Goal: Task Accomplishment & Management: Manage account settings

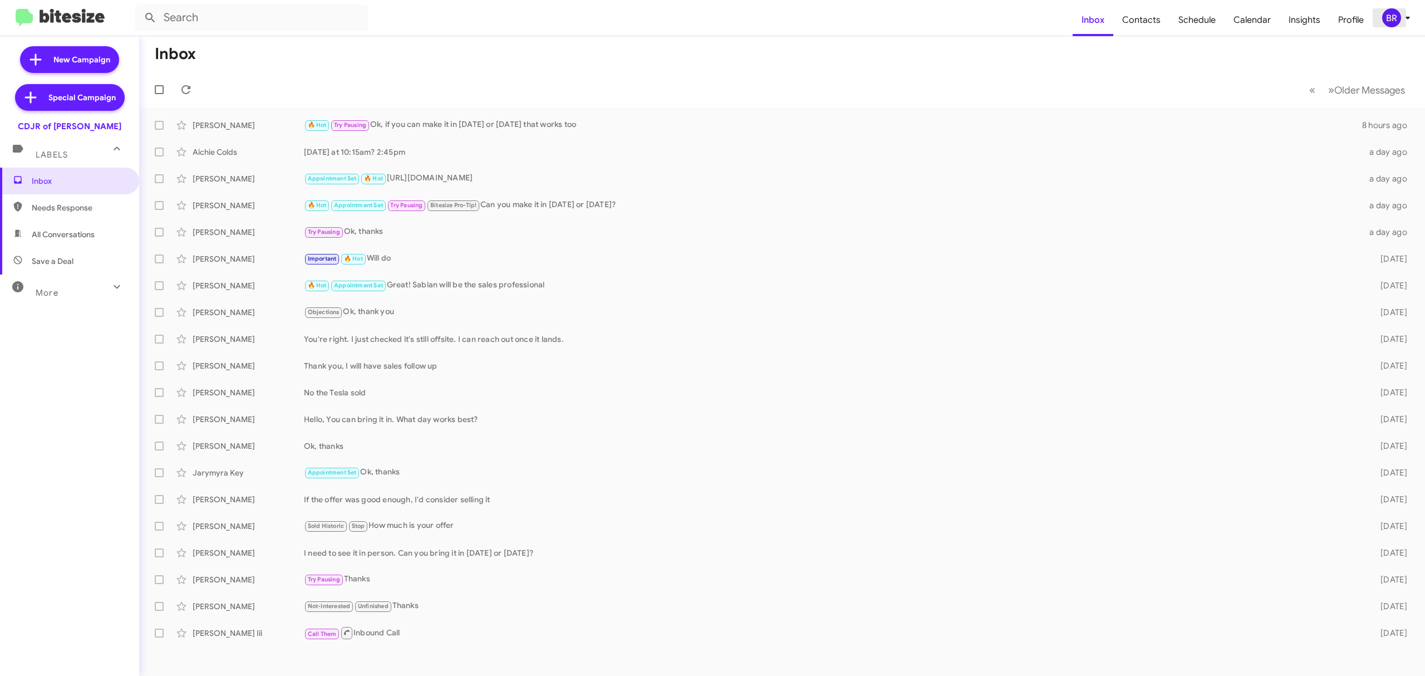
click at [1385, 16] on div "BR" at bounding box center [1391, 17] width 19 height 19
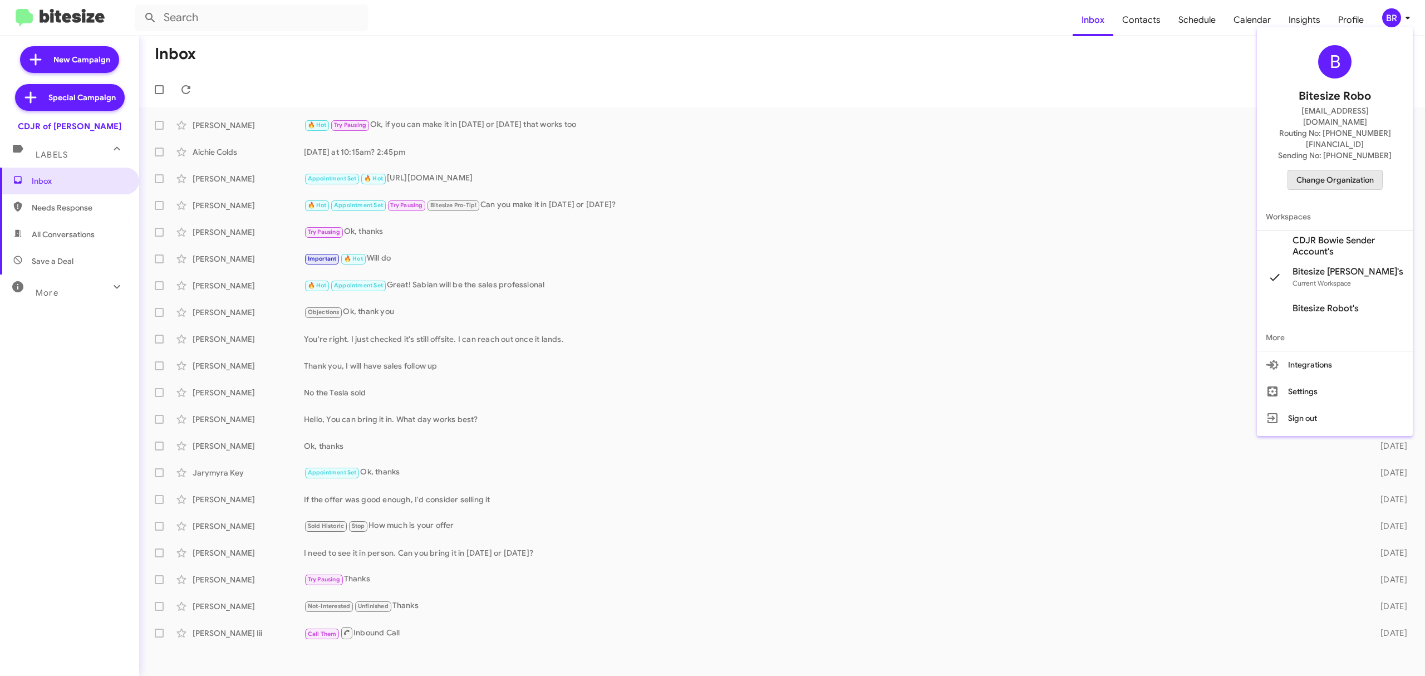
click at [1312, 170] on span "Change Organization" at bounding box center [1334, 179] width 77 height 19
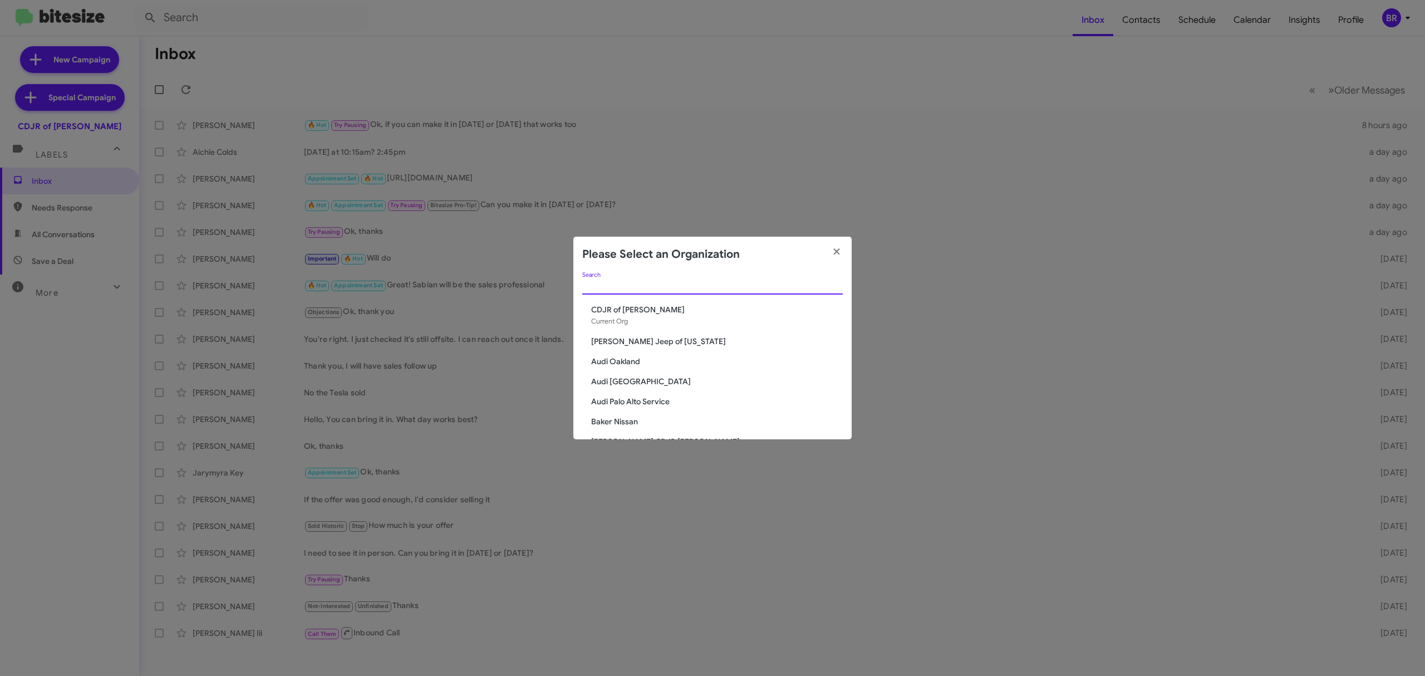
click at [798, 287] on input "Search" at bounding box center [712, 286] width 260 height 9
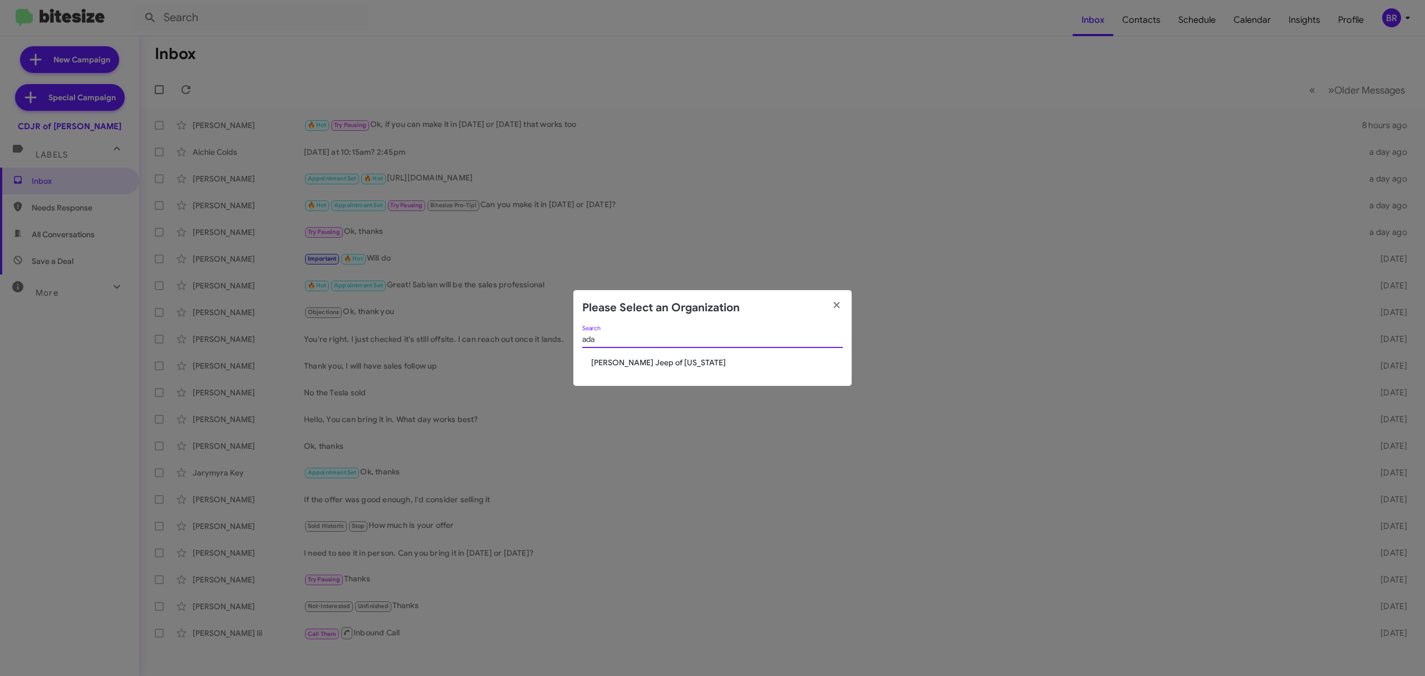
type input "ada"
click at [673, 357] on span "[PERSON_NAME] Jeep of [US_STATE]" at bounding box center [717, 362] width 252 height 11
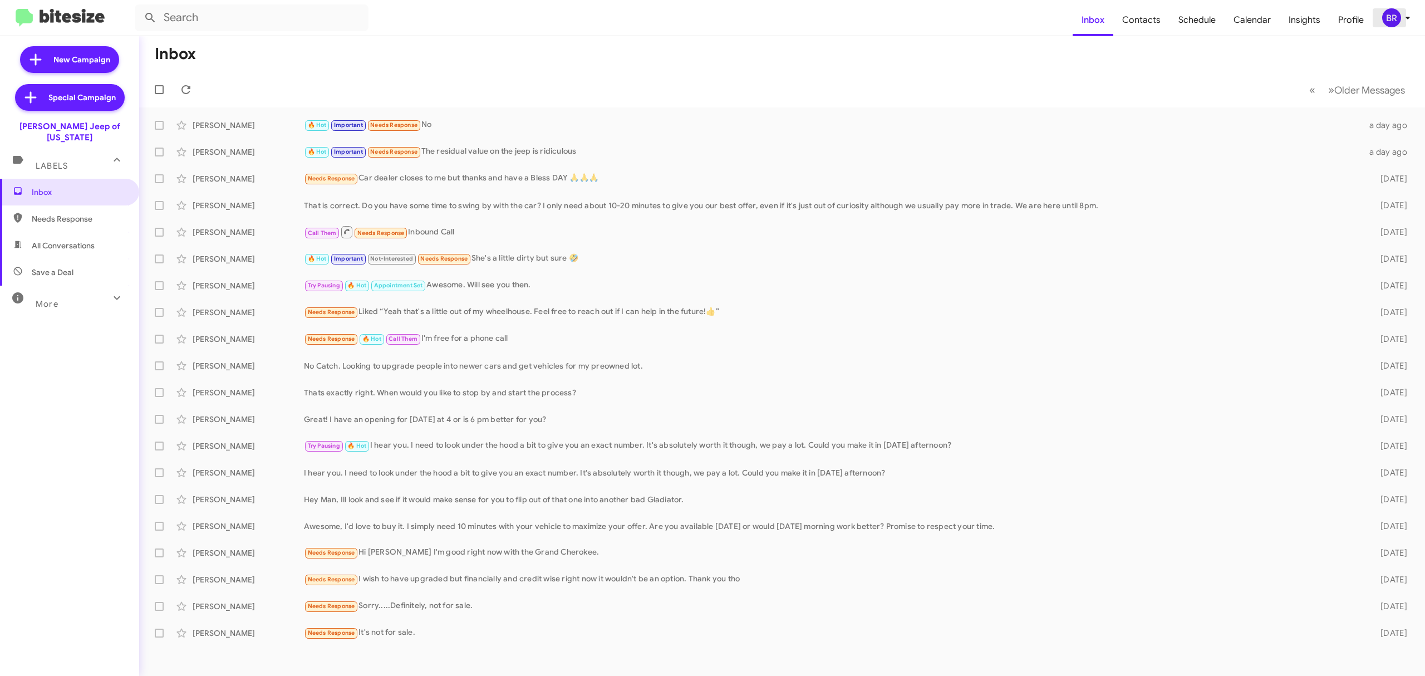
click at [1388, 19] on div "BR" at bounding box center [1391, 17] width 19 height 19
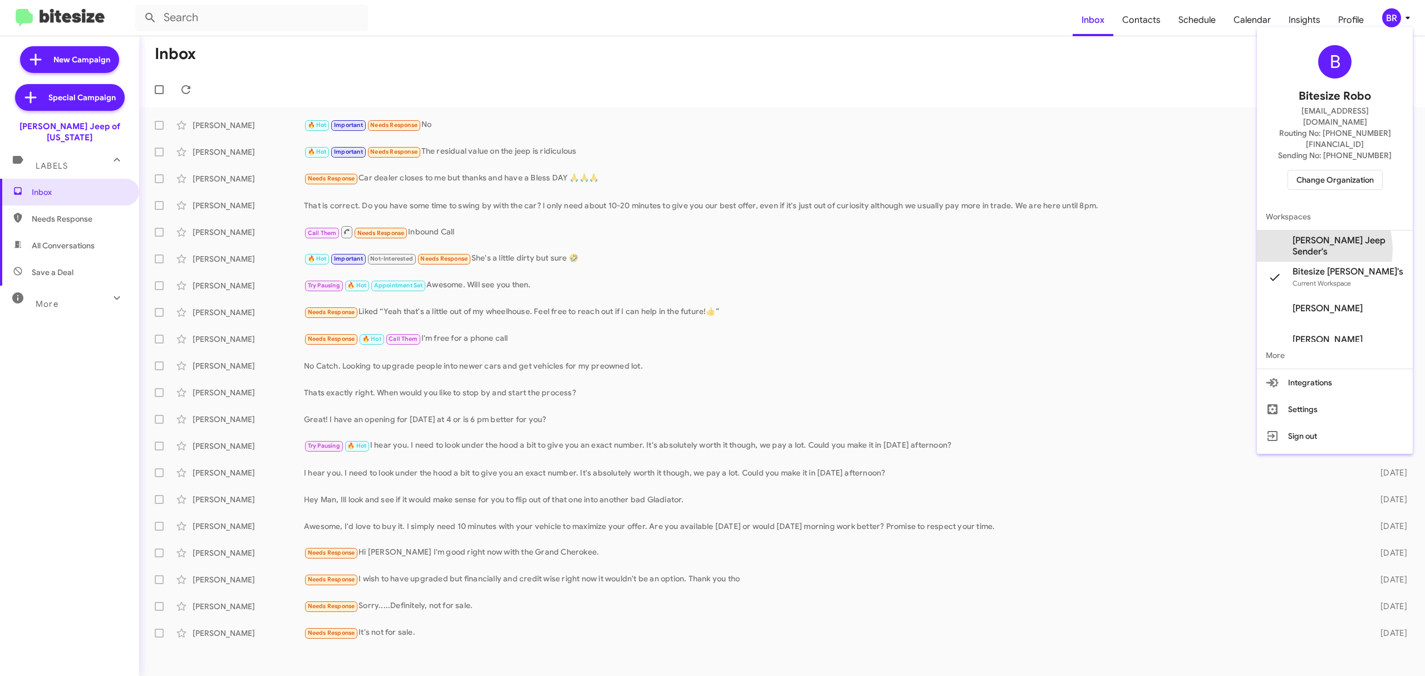
click at [1320, 235] on span "Adams Jeep Sender's" at bounding box center [1347, 246] width 111 height 22
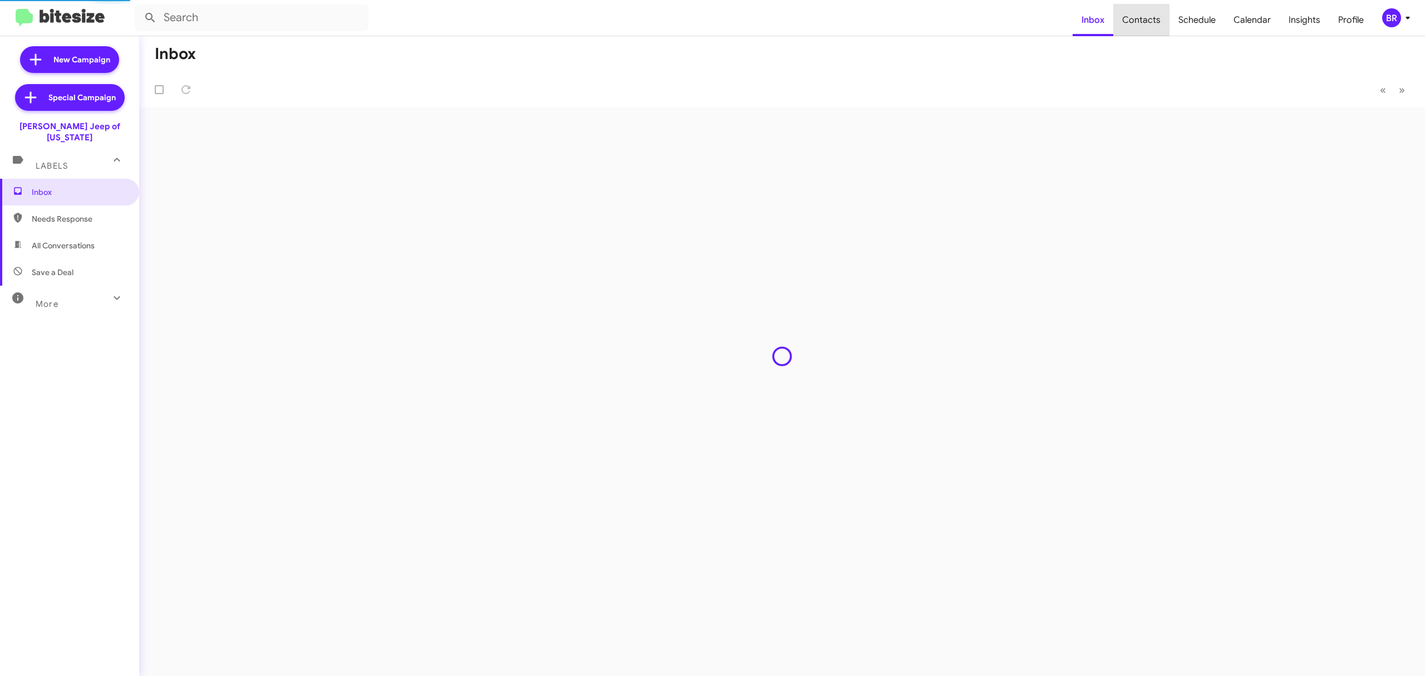
click at [1149, 21] on span "Contacts" at bounding box center [1141, 20] width 56 height 32
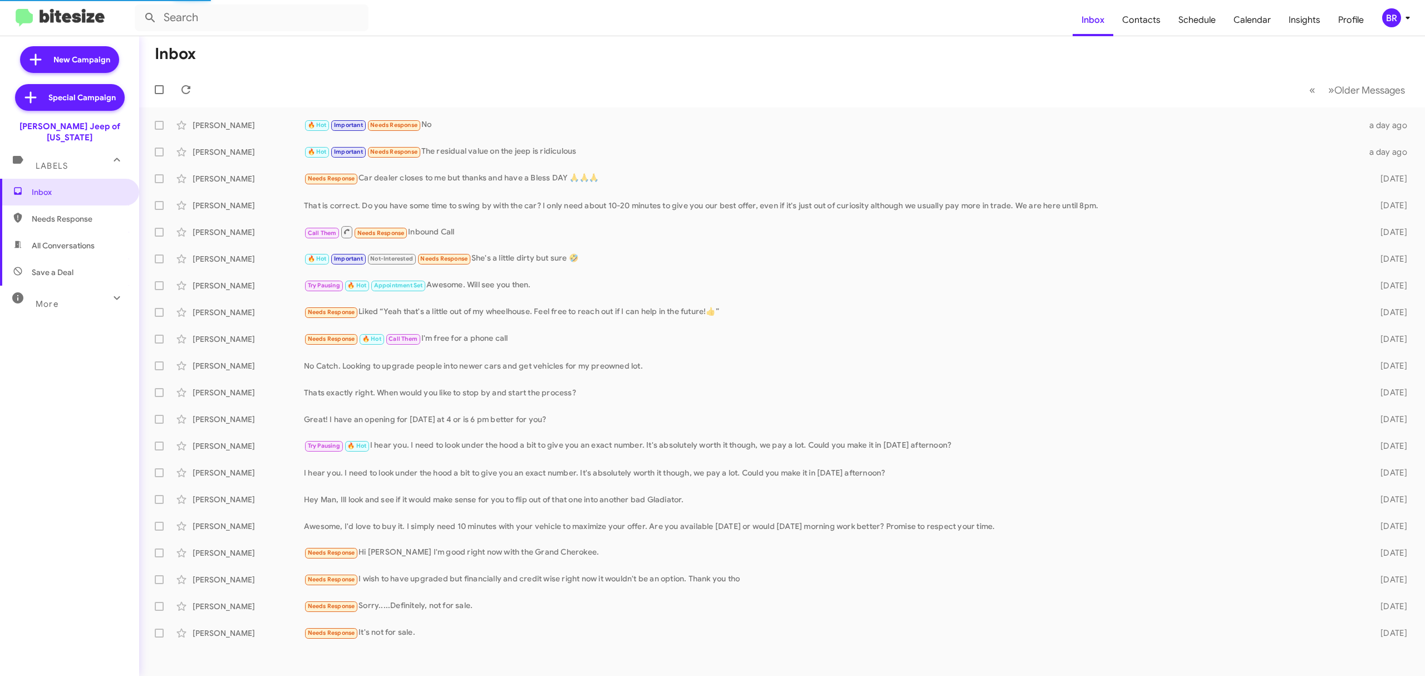
type input "in:groups"
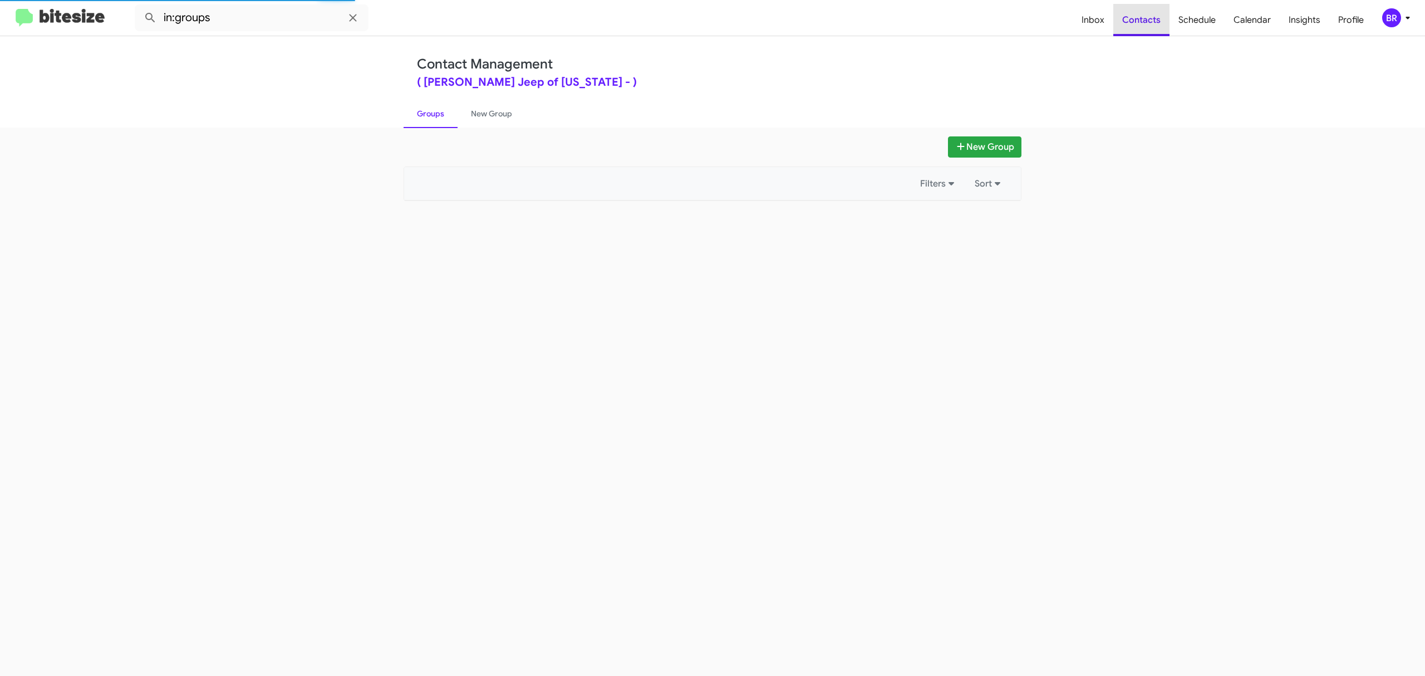
click at [1149, 21] on span "Contacts" at bounding box center [1141, 20] width 56 height 32
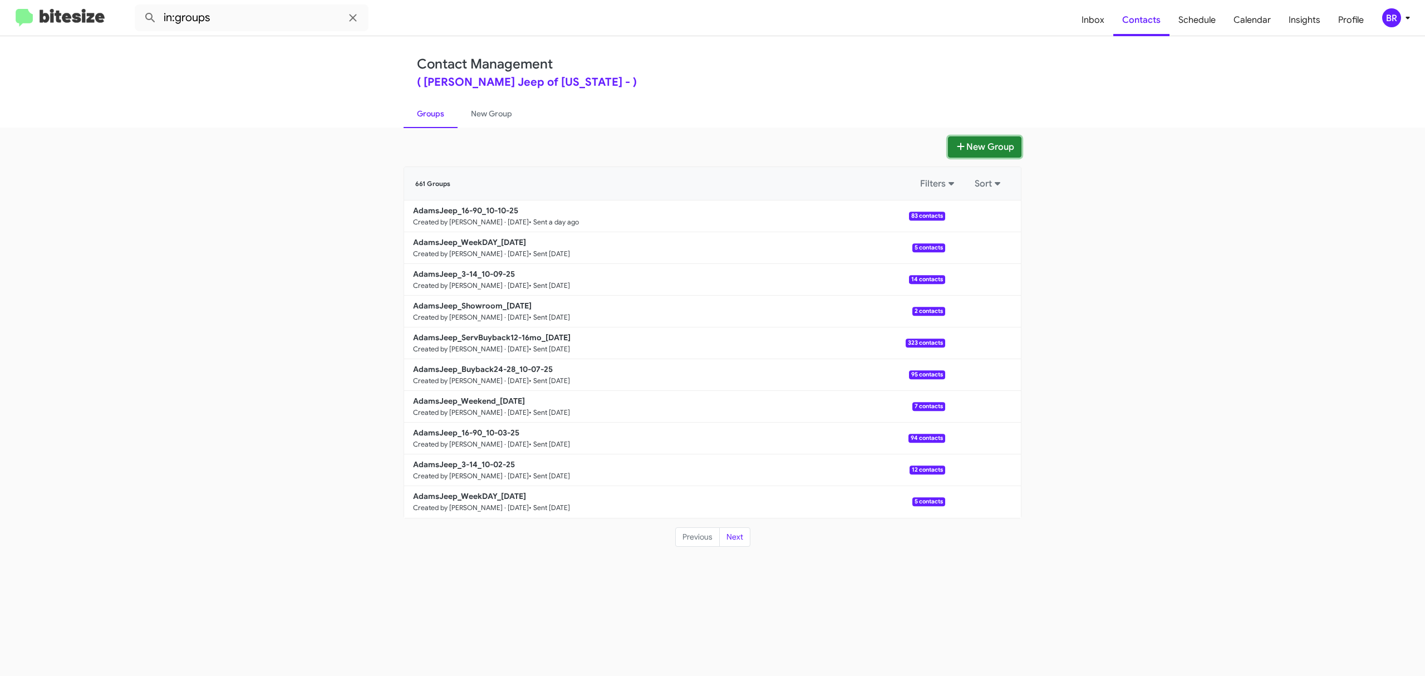
click at [983, 138] on button "New Group" at bounding box center [984, 146] width 73 height 21
